Goal: Information Seeking & Learning: Learn about a topic

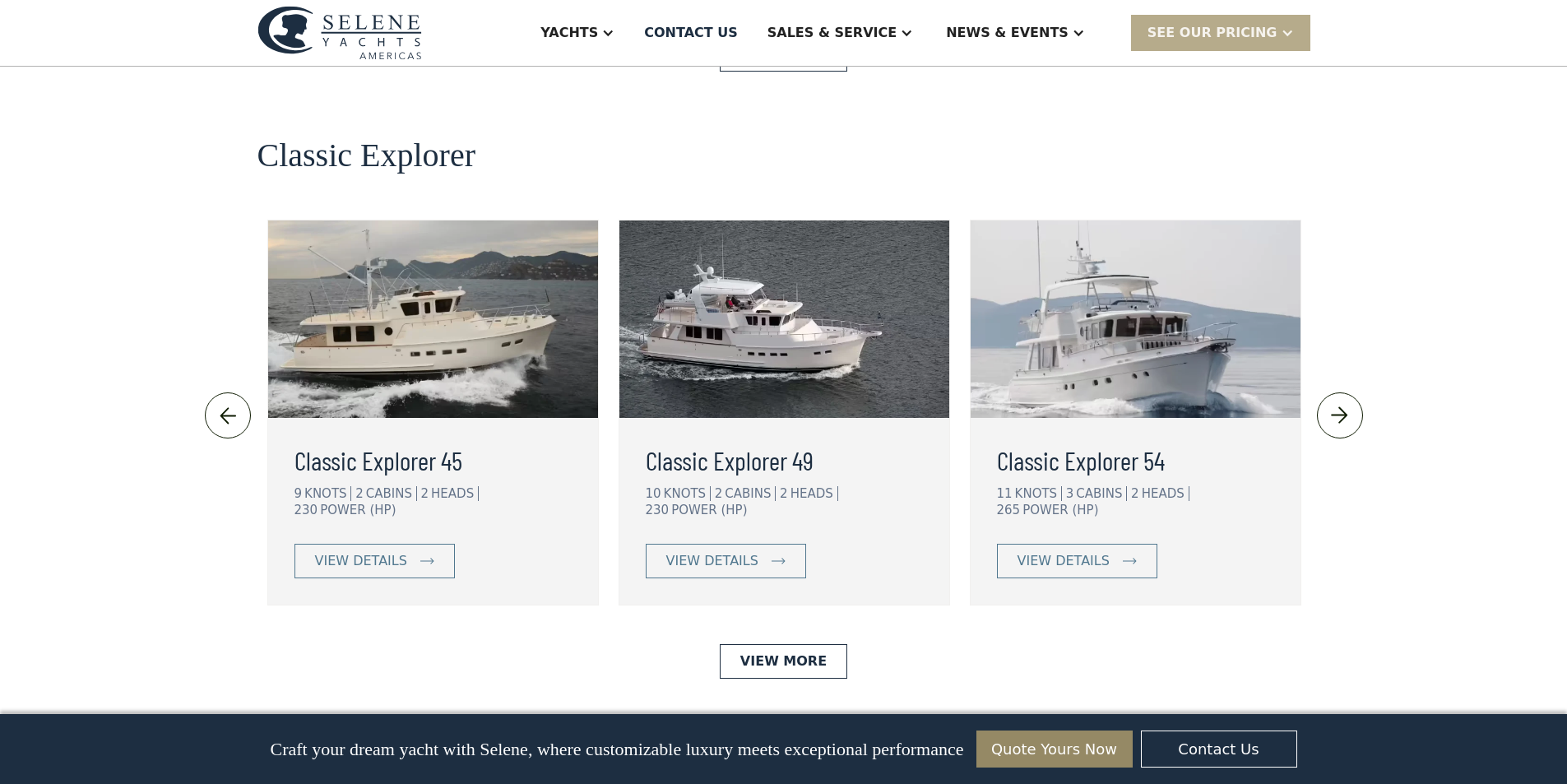
scroll to position [3536, 0]
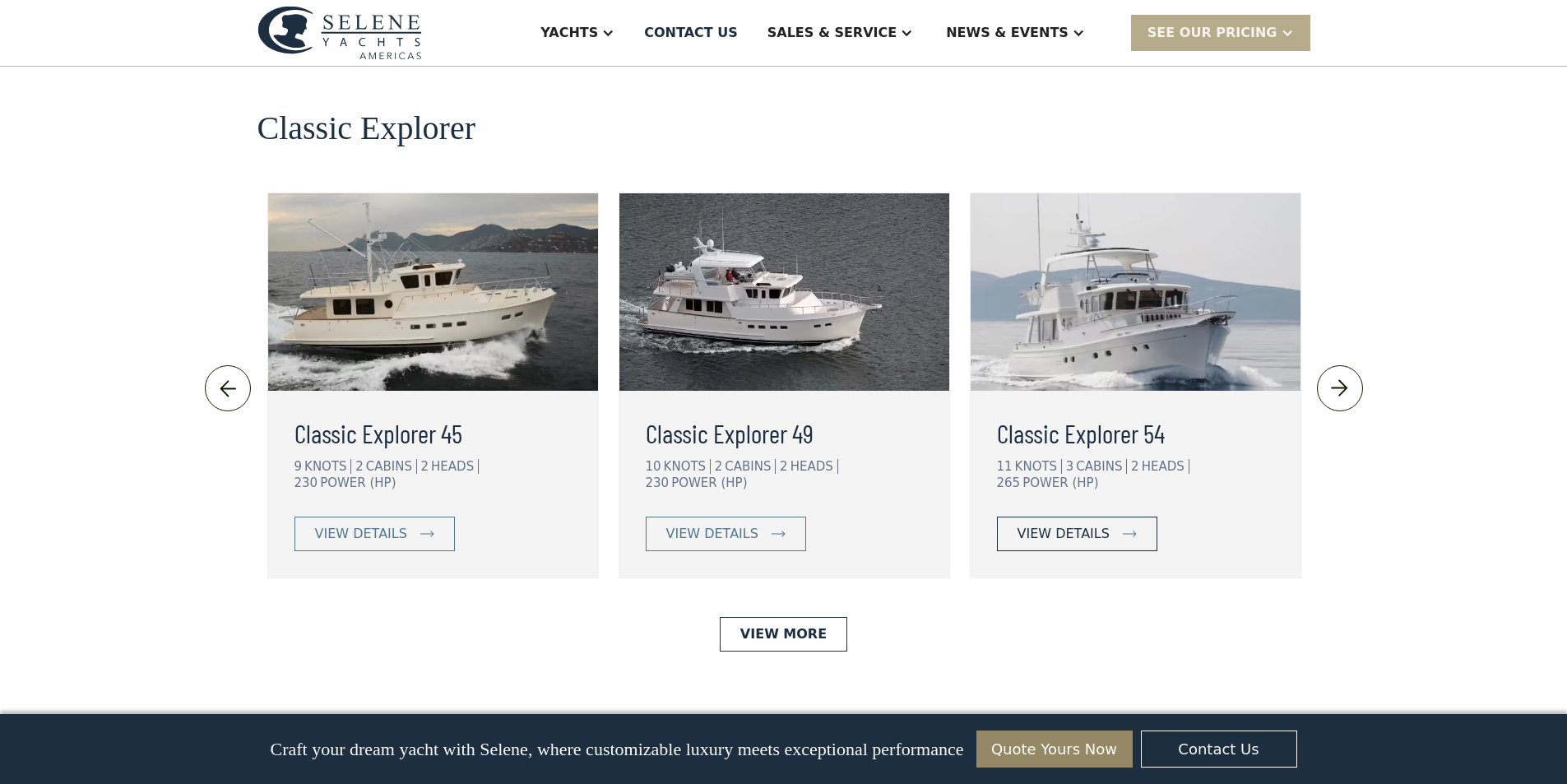
click at [1050, 524] on div "view details" at bounding box center [1064, 534] width 92 height 20
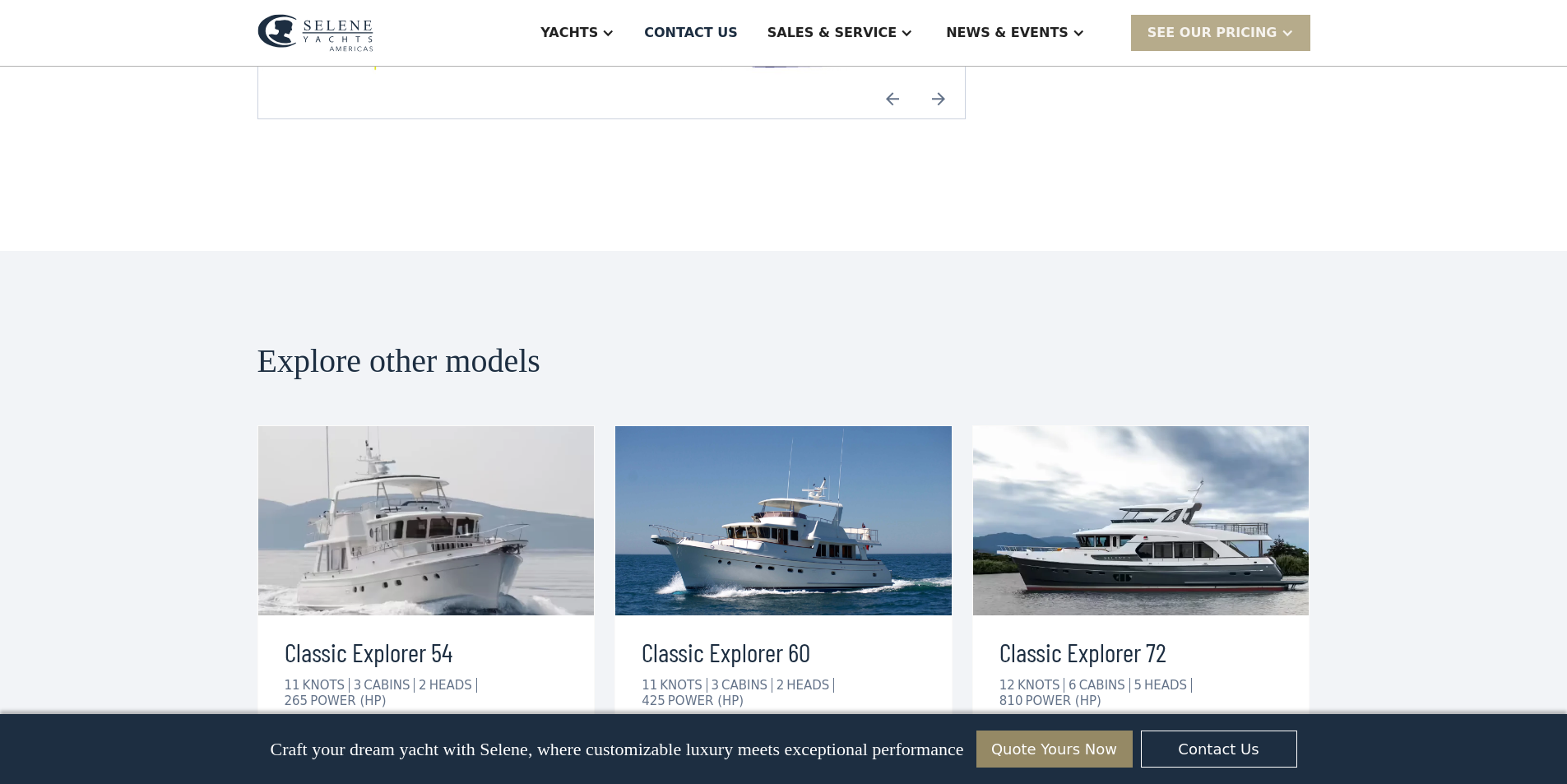
scroll to position [3371, 0]
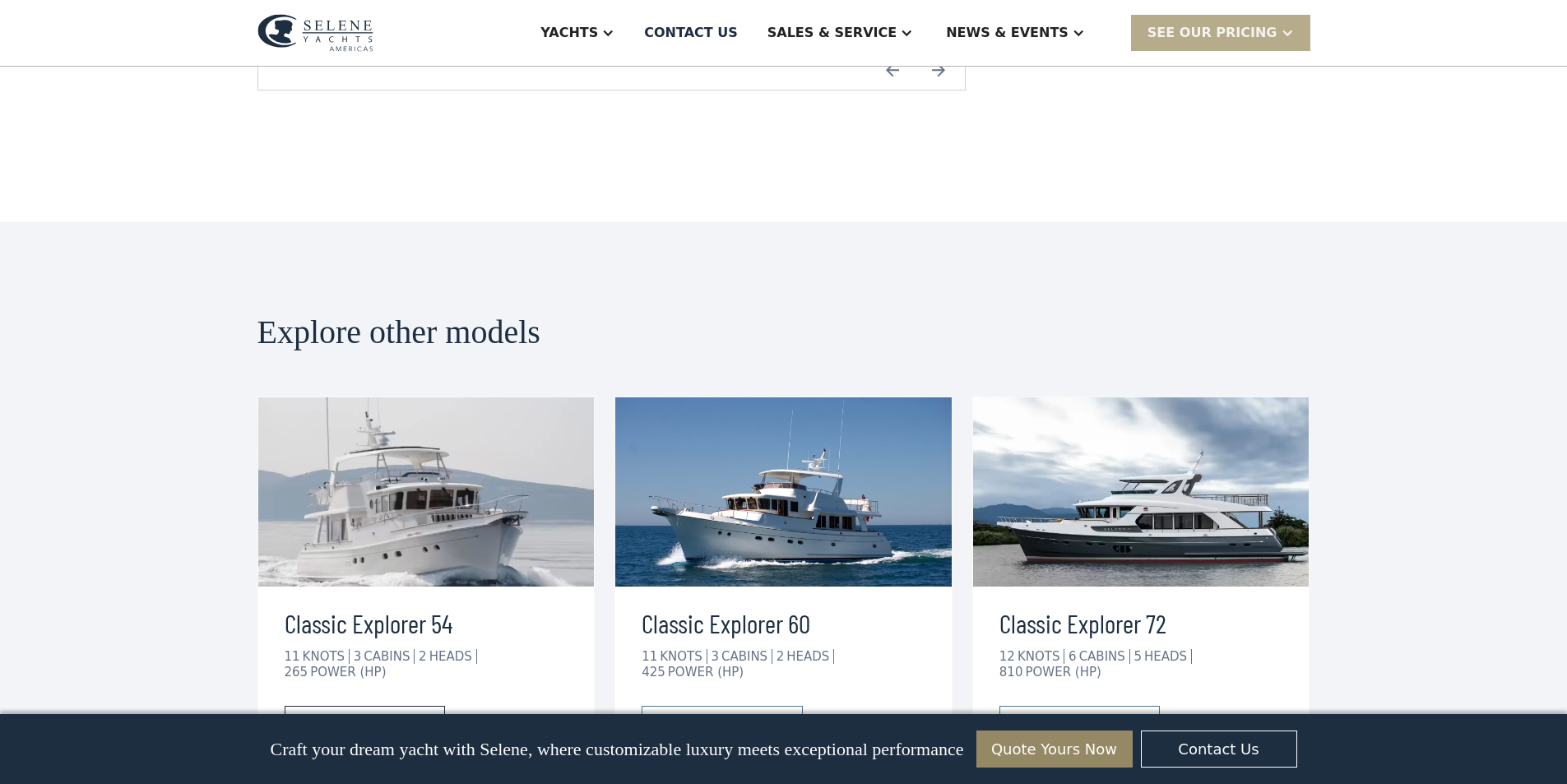
click at [370, 713] on div "view details" at bounding box center [351, 723] width 92 height 20
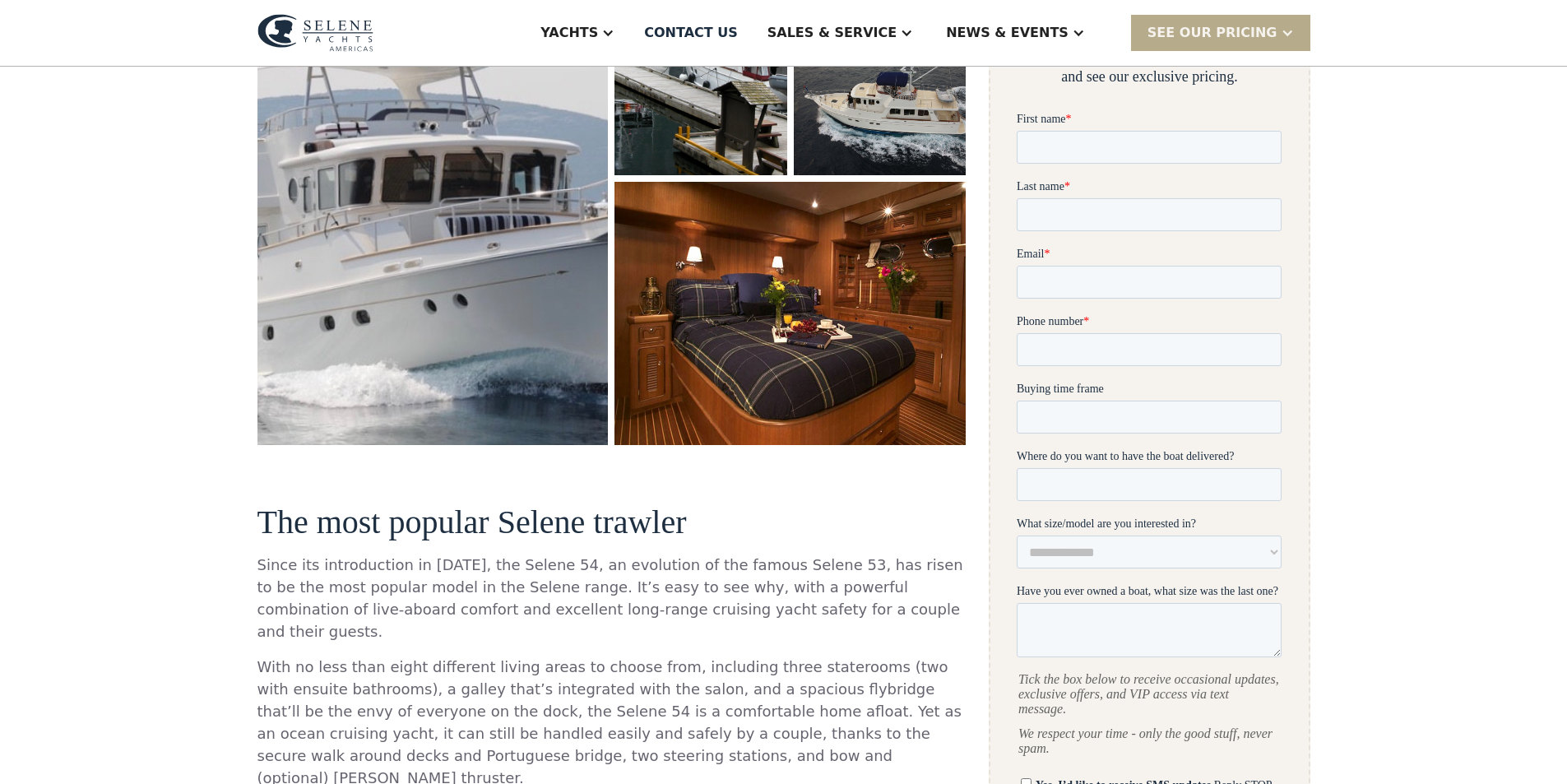
scroll to position [411, 0]
